Goal: Task Accomplishment & Management: Manage account settings

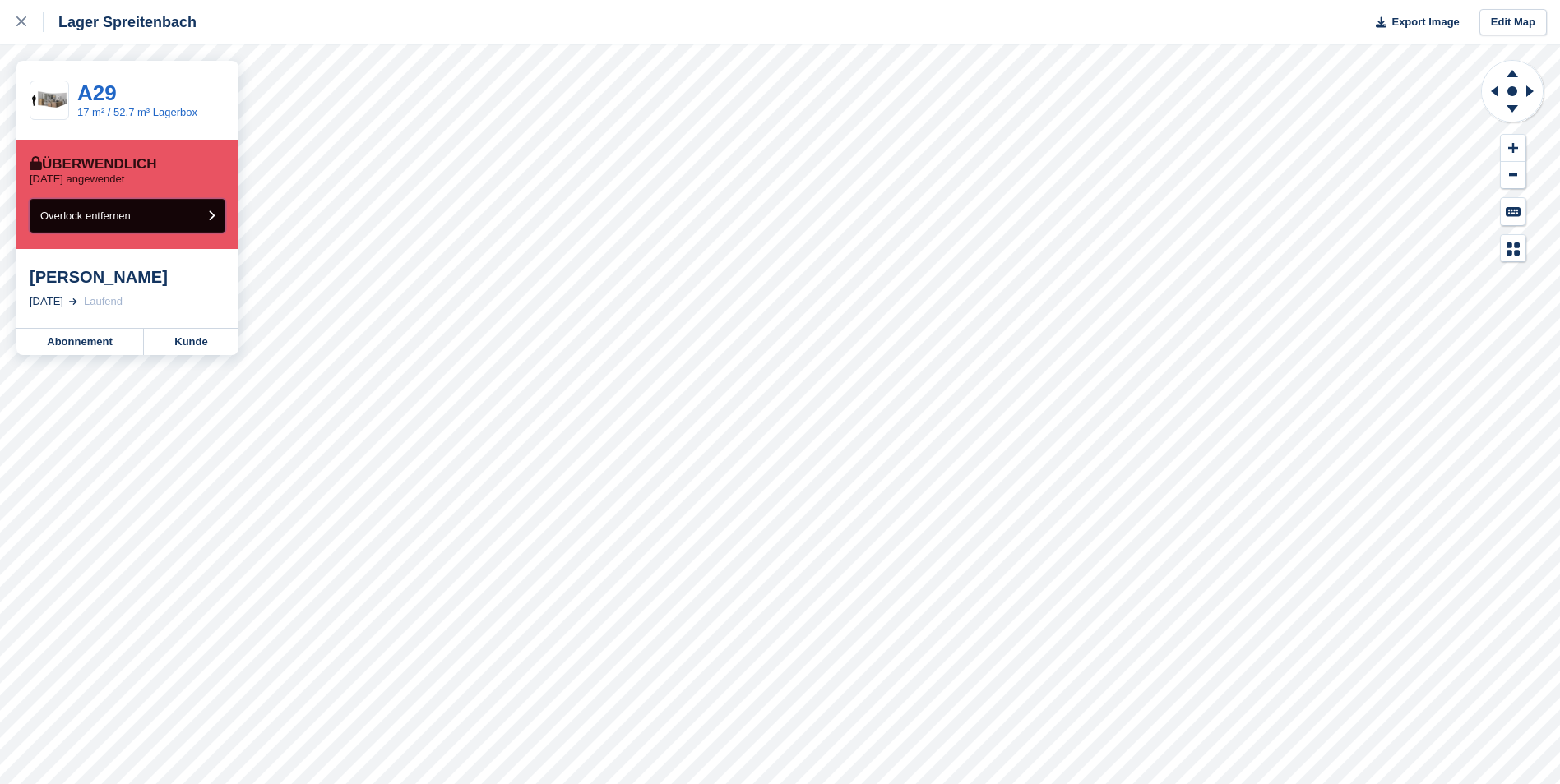
click at [186, 222] on button "Overlock entfernen" at bounding box center [127, 216] width 196 height 34
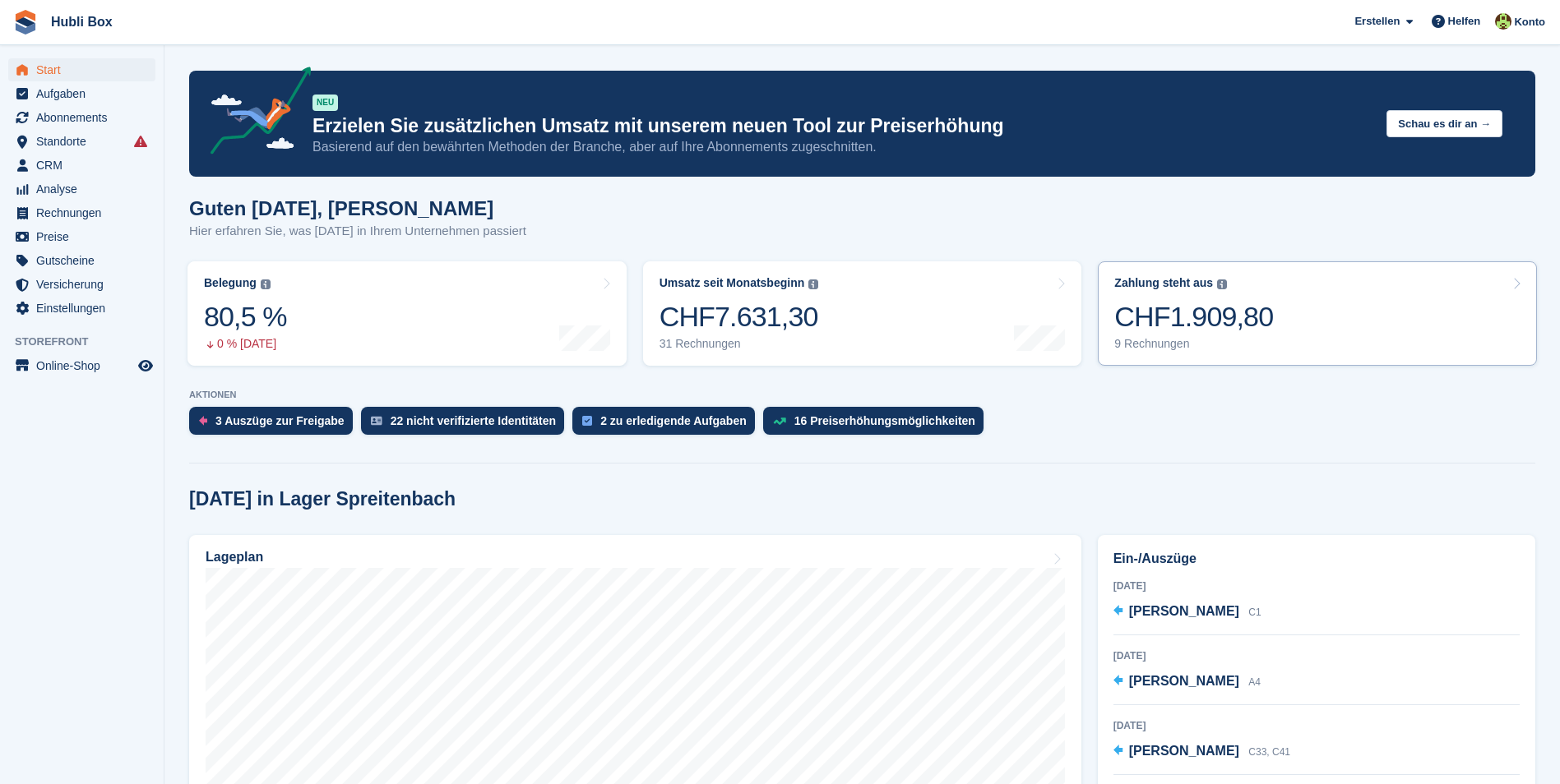
click at [1229, 316] on div "CHF1.909,80" at bounding box center [1194, 317] width 158 height 34
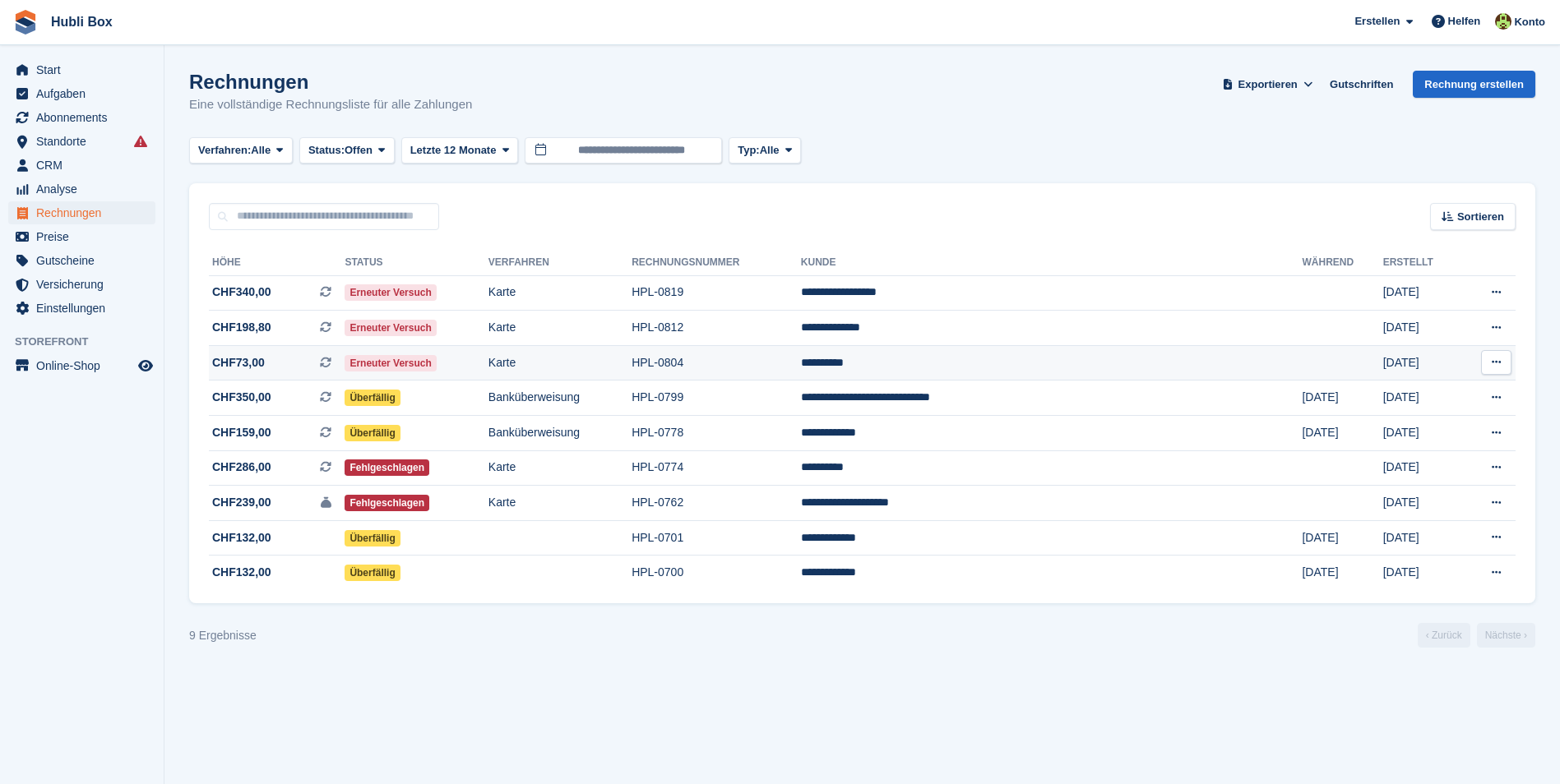
click at [801, 365] on td "HPL-0804" at bounding box center [716, 363] width 170 height 36
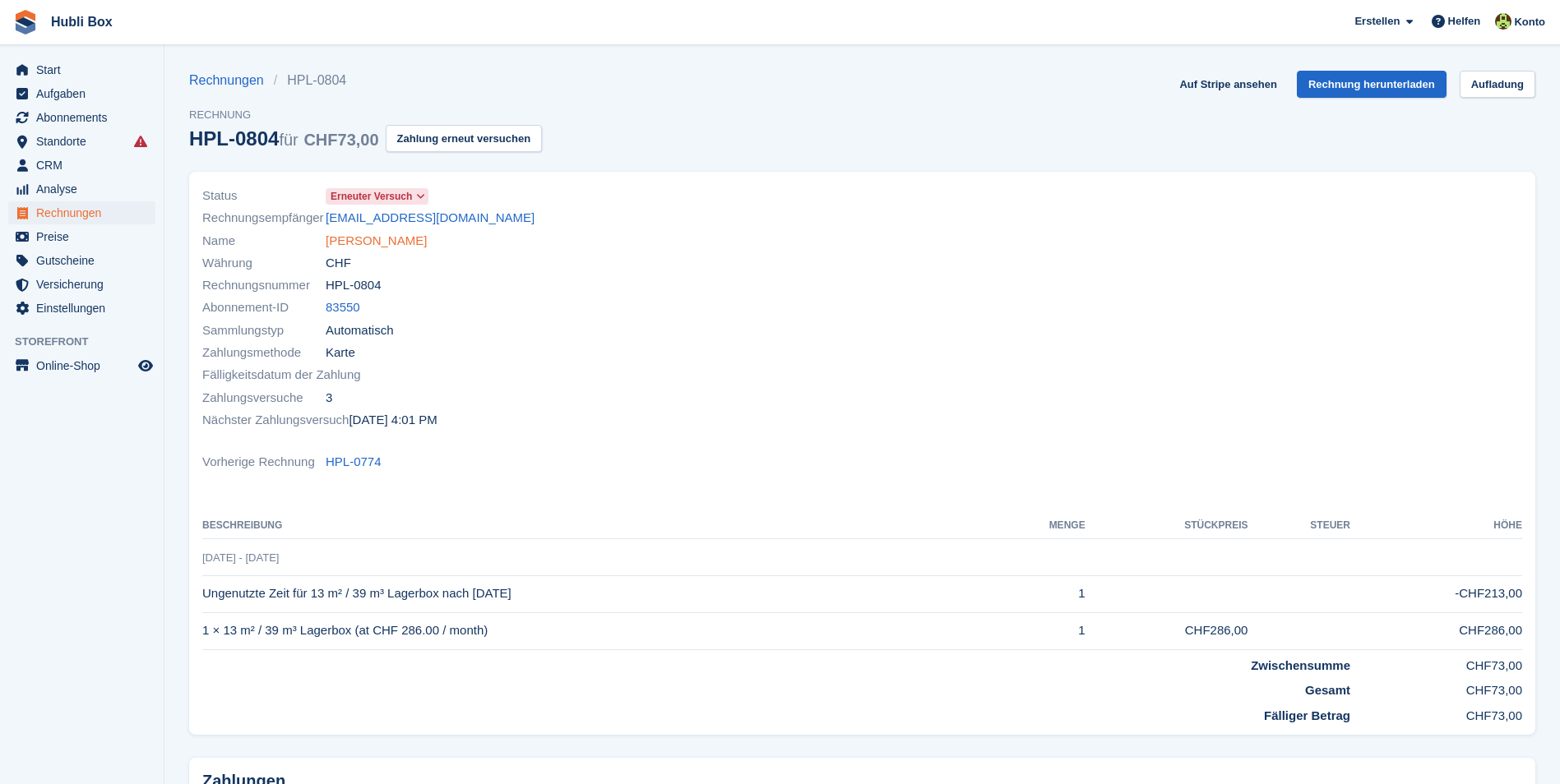
click at [356, 242] on link "Roman Gmür" at bounding box center [376, 241] width 101 height 19
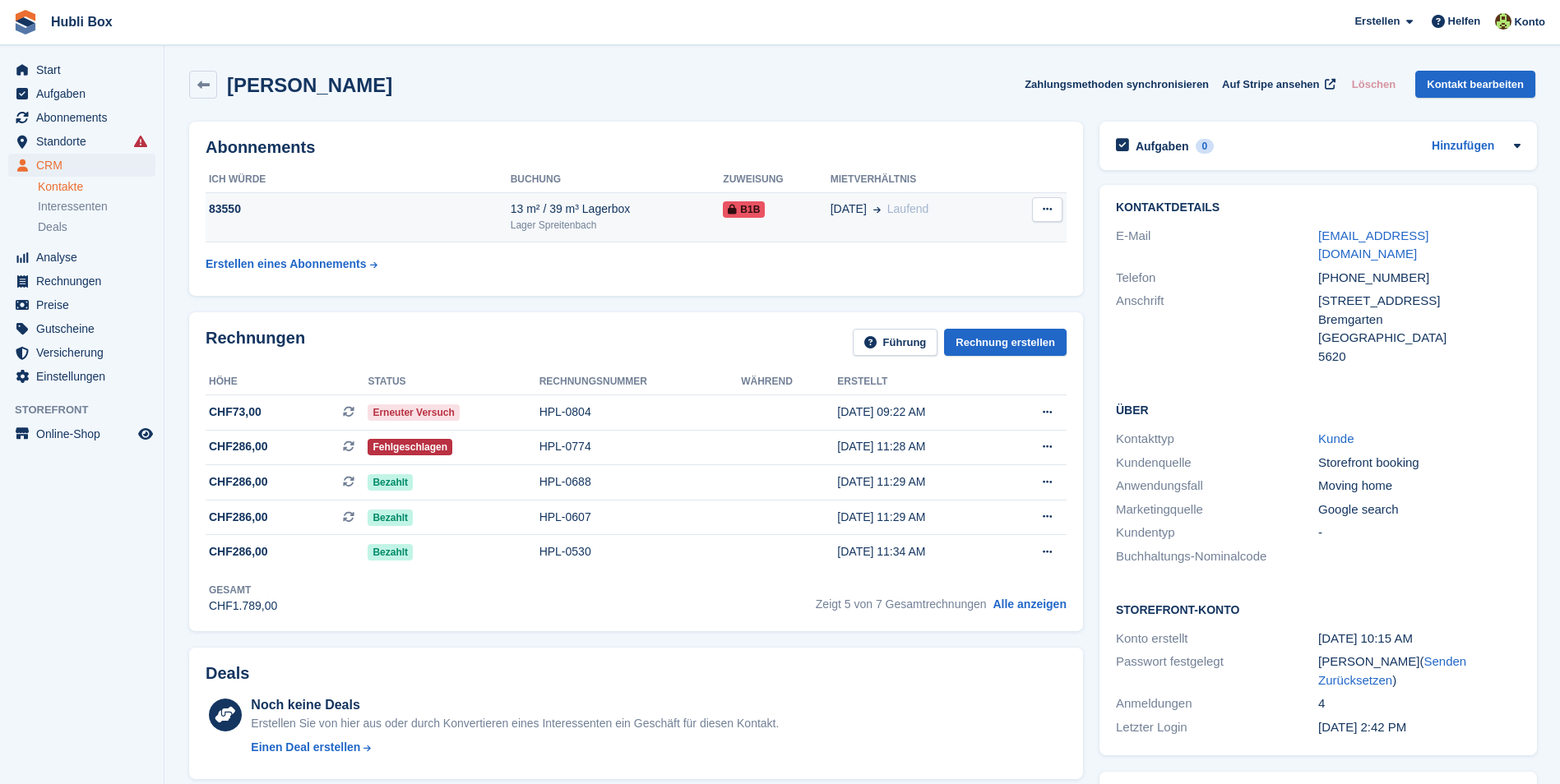
click at [960, 225] on td "28 Apr Laufend" at bounding box center [918, 218] width 175 height 50
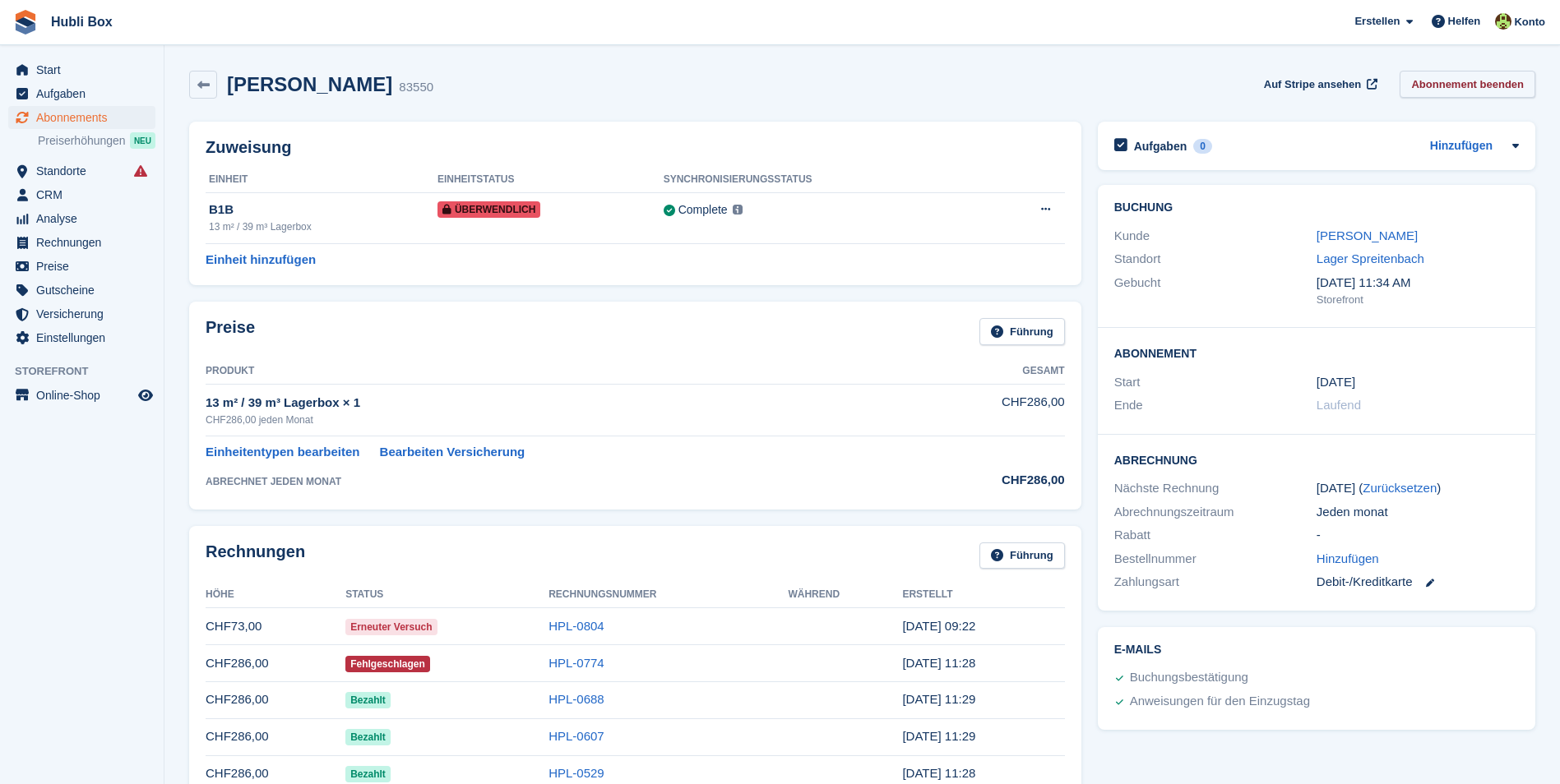
click at [1452, 84] on link "Abonnement beenden" at bounding box center [1468, 84] width 136 height 27
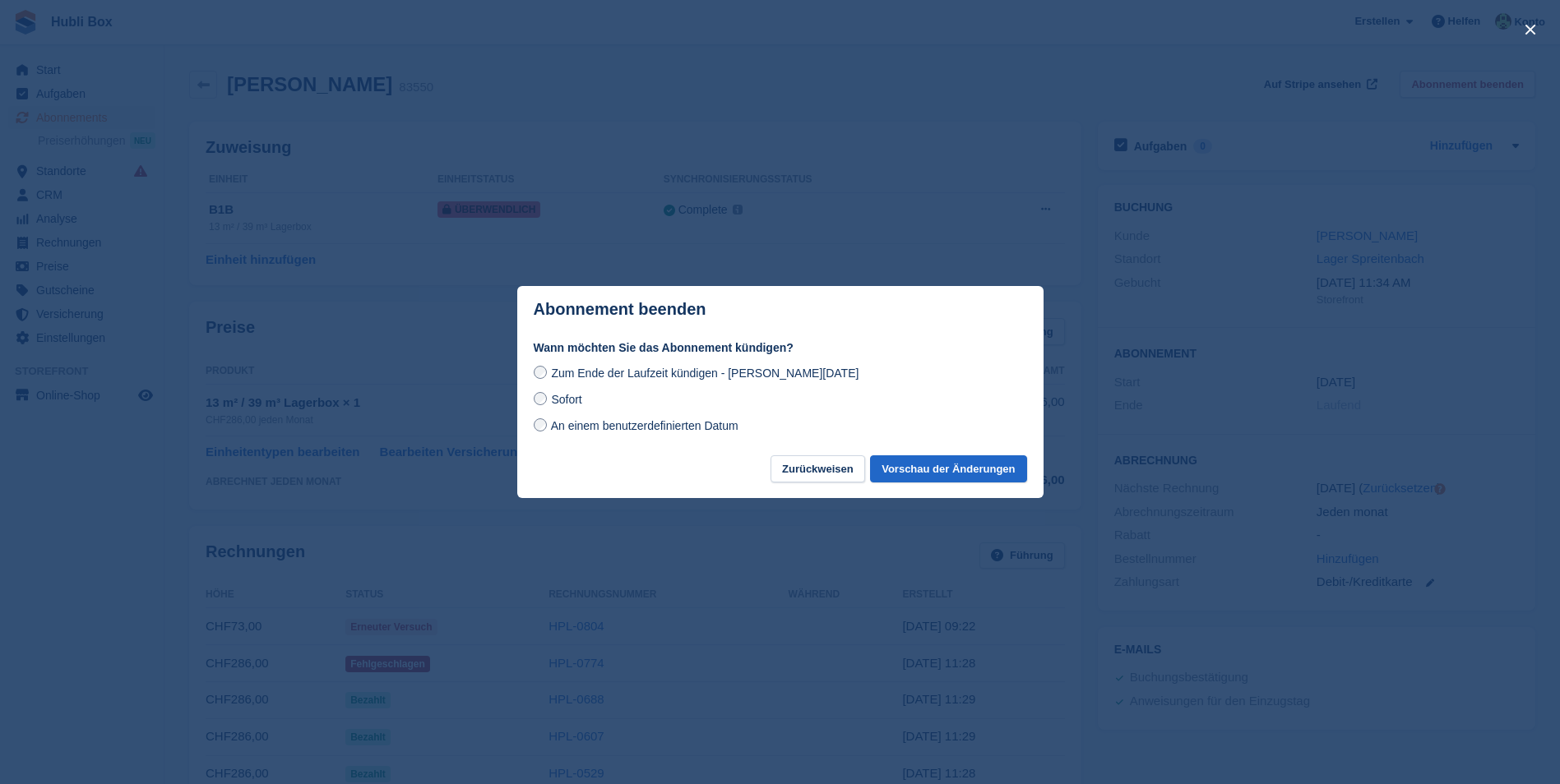
click at [818, 620] on div at bounding box center [780, 392] width 1560 height 784
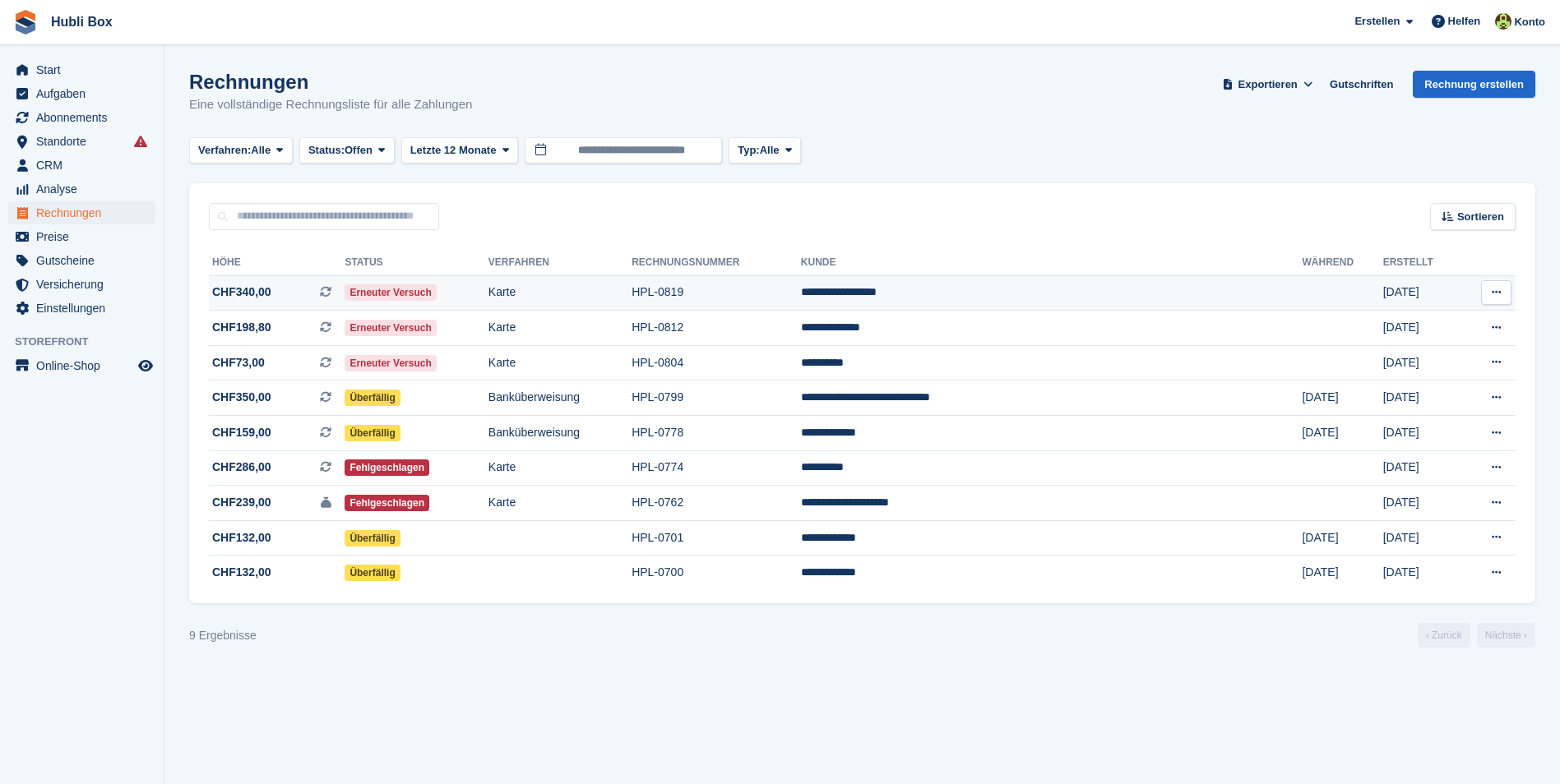
click at [262, 285] on span "CHF340,00" at bounding box center [242, 292] width 59 height 17
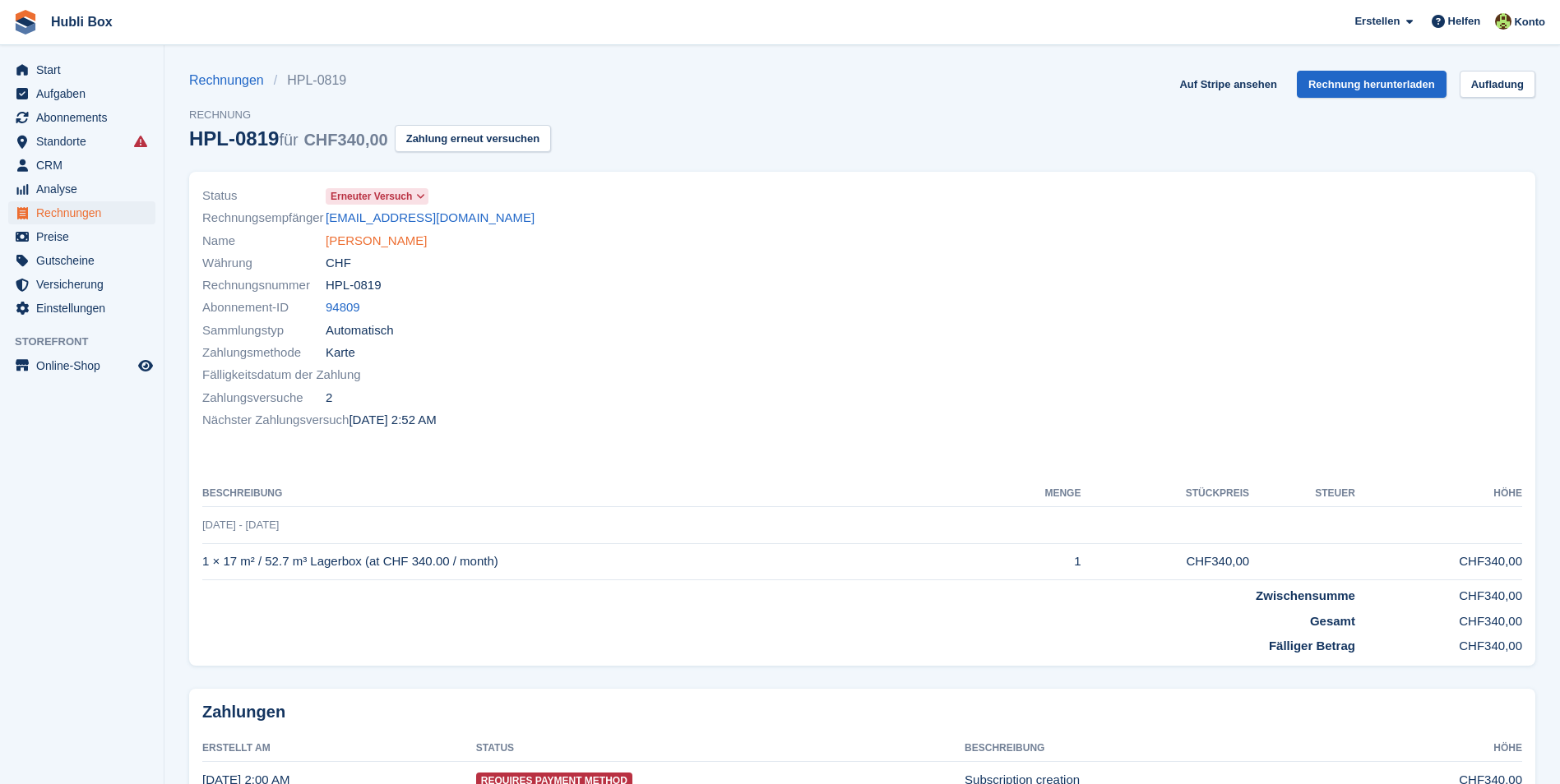
click at [402, 245] on link "[PERSON_NAME]" at bounding box center [376, 241] width 101 height 19
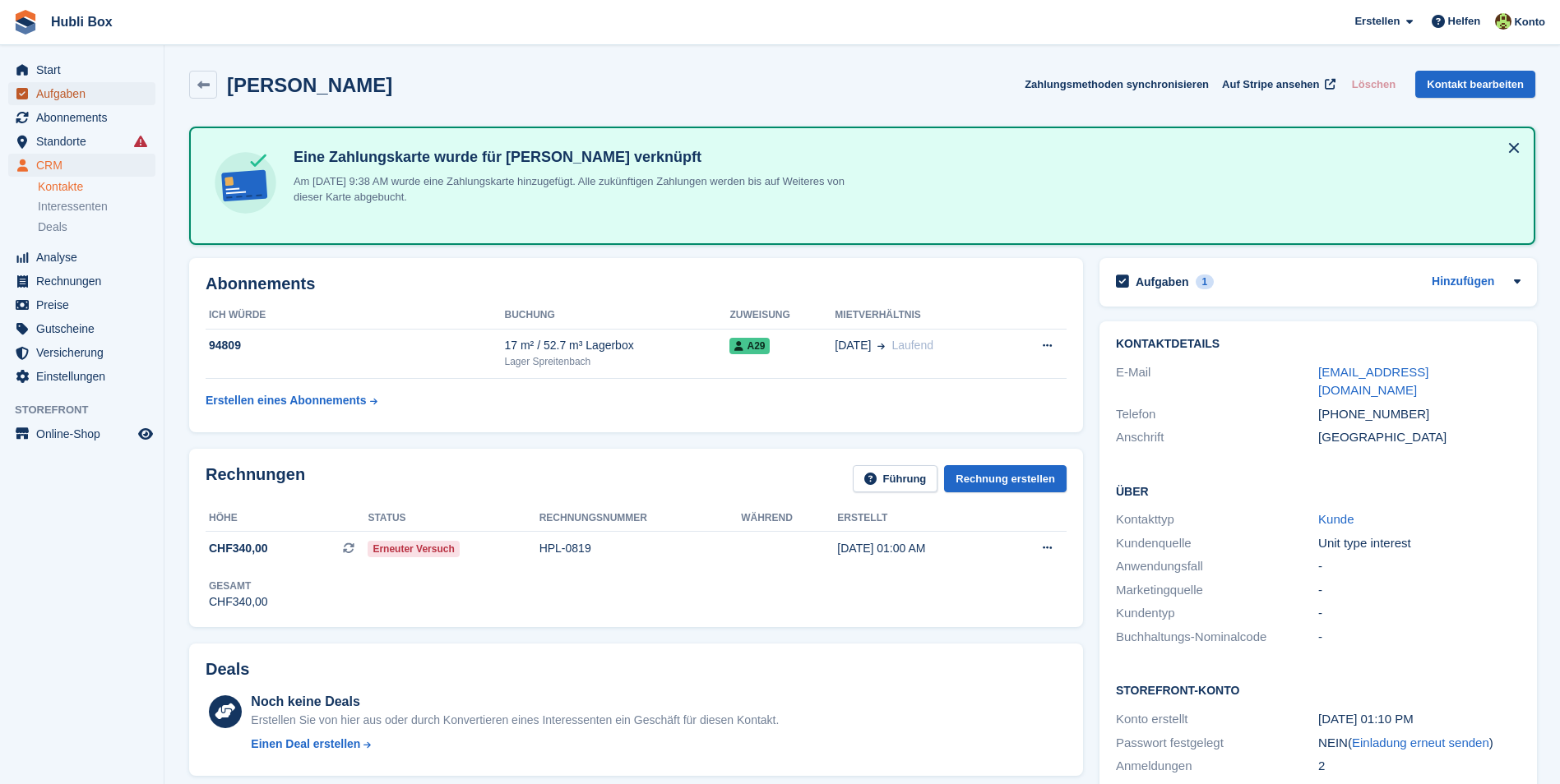
click at [80, 84] on span "Aufgaben" at bounding box center [85, 93] width 98 height 23
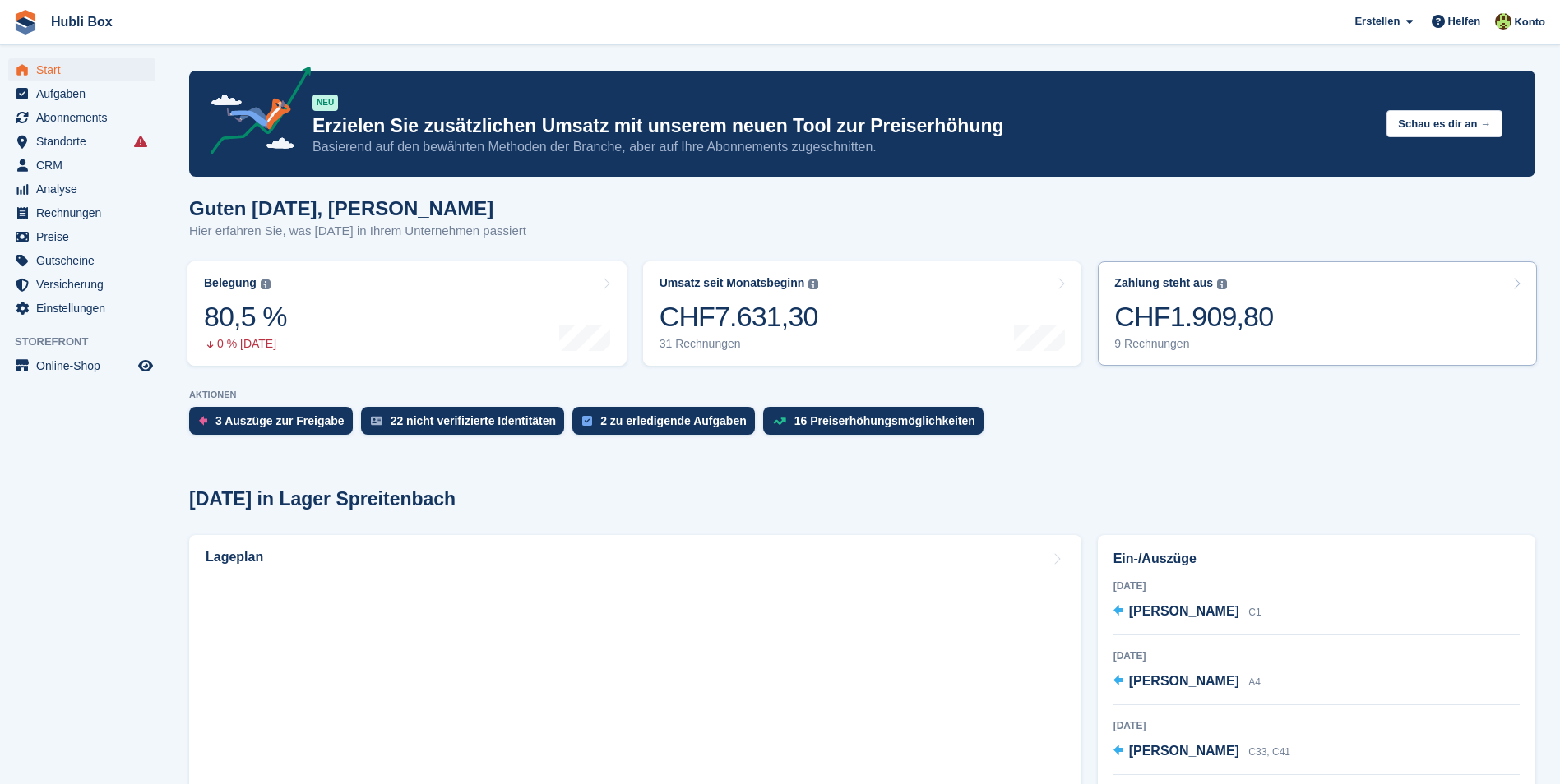
click at [1219, 325] on div "CHF1.909,80" at bounding box center [1194, 317] width 158 height 34
